Goal: Task Accomplishment & Management: Use online tool/utility

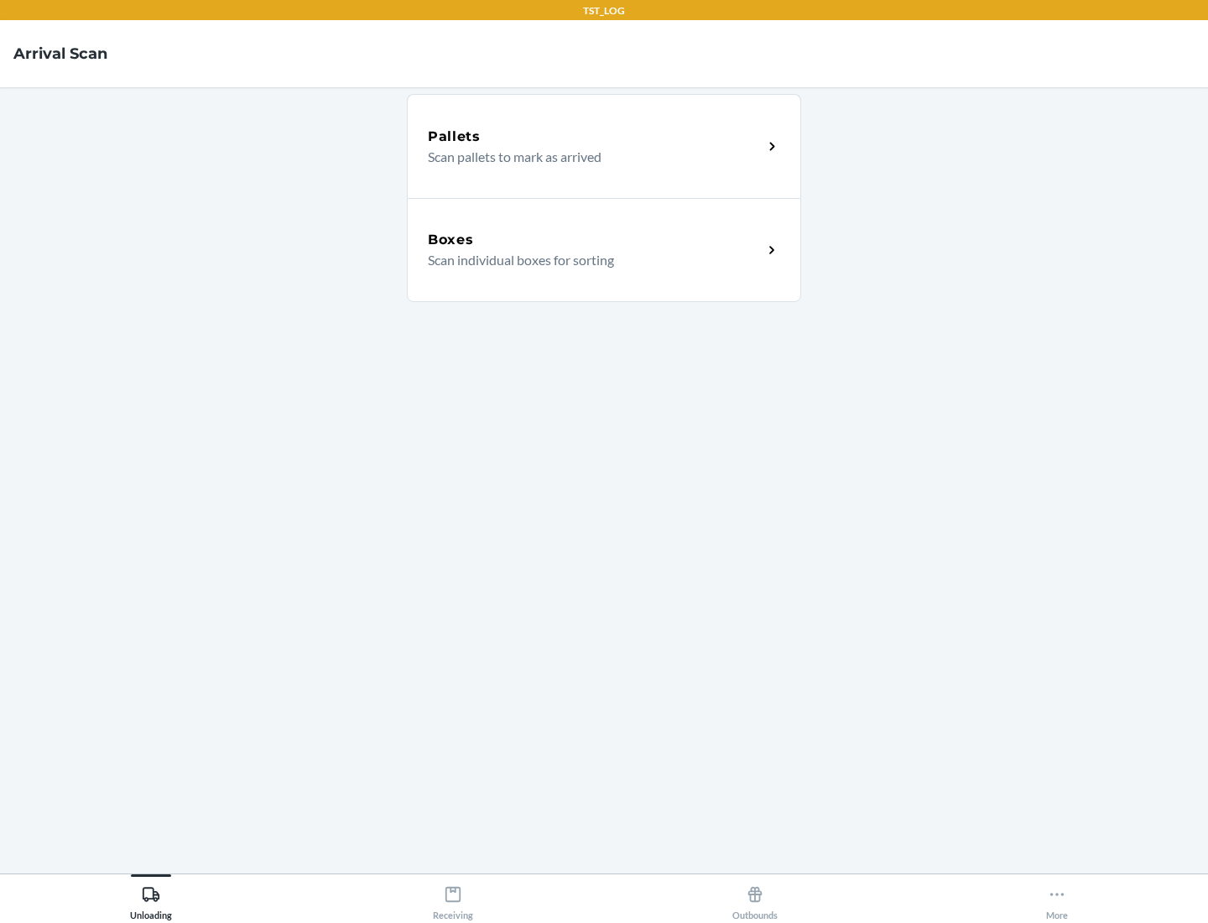
click at [595, 240] on div "Boxes" at bounding box center [595, 240] width 335 height 20
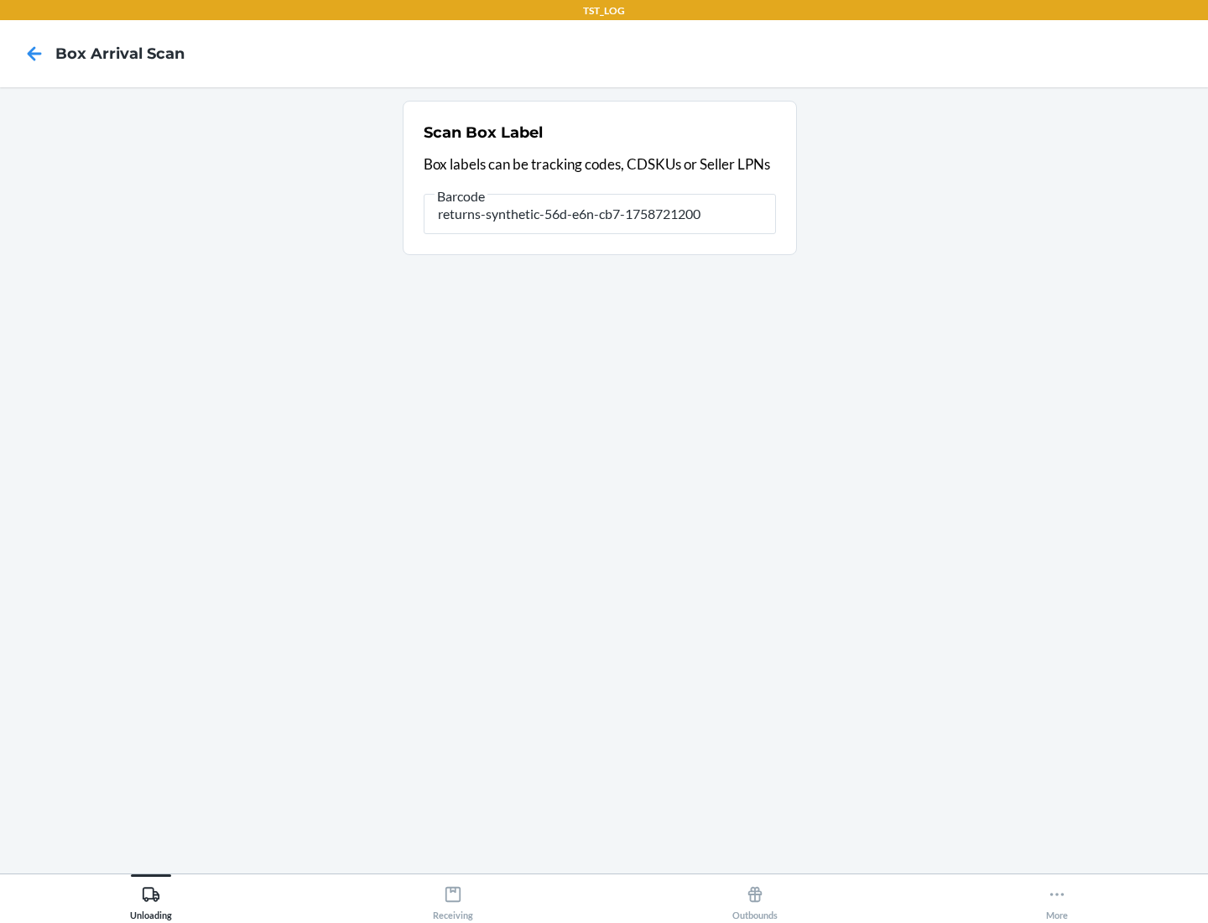
type input "returns-synthetic-56d-e6n-cb7-1758721200"
